Goal: Information Seeking & Learning: Find specific fact

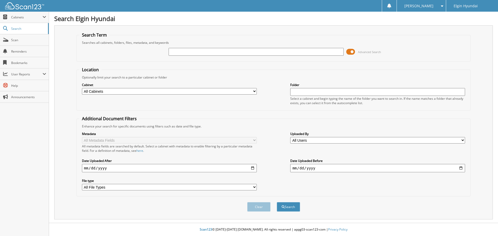
click at [192, 31] on div "Search Term Searches all cabinets, folders, files, metadata, and keywords Advan…" at bounding box center [273, 122] width 438 height 194
click at [199, 50] on input "text" at bounding box center [256, 52] width 175 height 8
drag, startPoint x: 199, startPoint y: 50, endPoint x: 143, endPoint y: 64, distance: 57.0
click at [143, 64] on form "Search Term Searches all cabinets, folders, files, metadata, and keywords Advan…" at bounding box center [273, 124] width 394 height 185
click at [166, 29] on div "Search Term Searches all cabinets, folders, files, metadata, and keywords Advan…" at bounding box center [273, 122] width 438 height 194
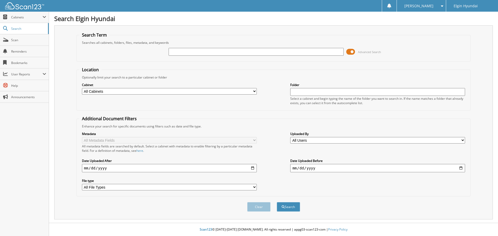
click at [180, 30] on div "Search Term Searches all cabinets, folders, files, metadata, and keywords Advan…" at bounding box center [273, 122] width 438 height 194
click at [149, 57] on div "Advanced Search" at bounding box center [273, 52] width 388 height 14
click at [183, 23] on div "Search Elgin Hyundai Search Term Searches all cabinets, folders, files, metadat…" at bounding box center [273, 118] width 449 height 236
click at [199, 51] on input "text" at bounding box center [256, 52] width 175 height 8
paste input "H22675"
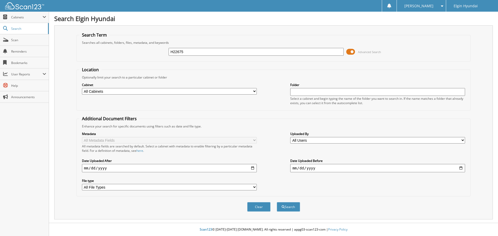
type input "H22675"
click at [200, 31] on div "Search Term Searches all cabinets, folders, files, metadata, and keywords H2267…" at bounding box center [273, 122] width 438 height 194
click at [290, 206] on button "Search" at bounding box center [288, 207] width 23 height 10
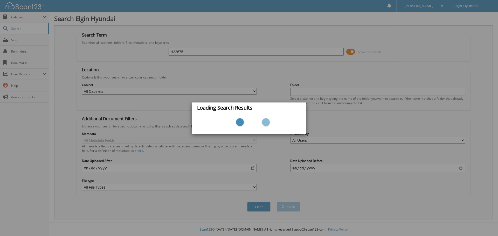
click at [210, 37] on div "Loading Search Results" at bounding box center [249, 118] width 498 height 236
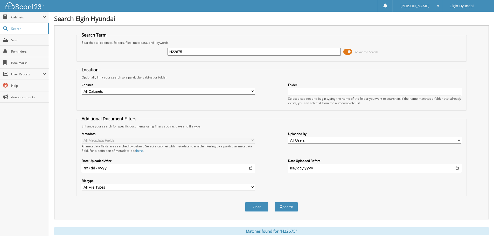
click at [213, 26] on div "Search Term Searches all cabinets, folders, files, metadata, and keywords H2267…" at bounding box center [271, 122] width 435 height 194
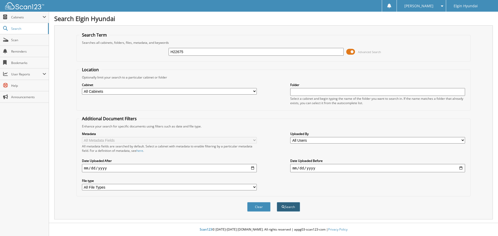
type input "H22675"
click at [289, 211] on button "Search" at bounding box center [288, 207] width 23 height 10
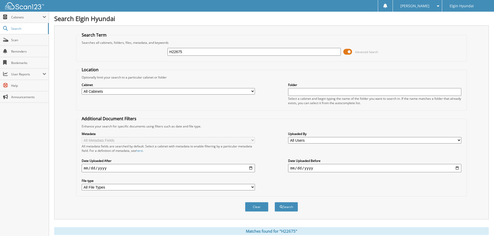
scroll to position [182, 0]
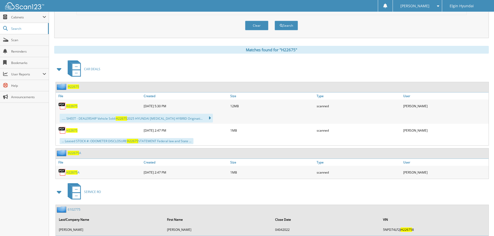
click at [73, 105] on span "H22675" at bounding box center [71, 106] width 11 height 4
